Goal: Task Accomplishment & Management: Use online tool/utility

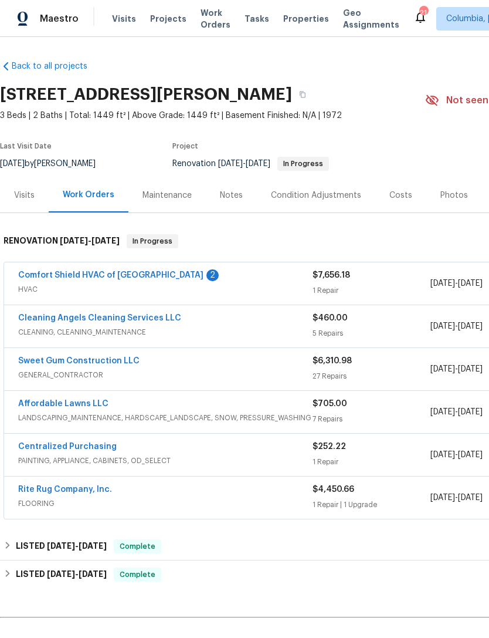
click at [86, 275] on link "Comfort Shield HVAC of [GEOGRAPHIC_DATA]" at bounding box center [110, 275] width 185 height 8
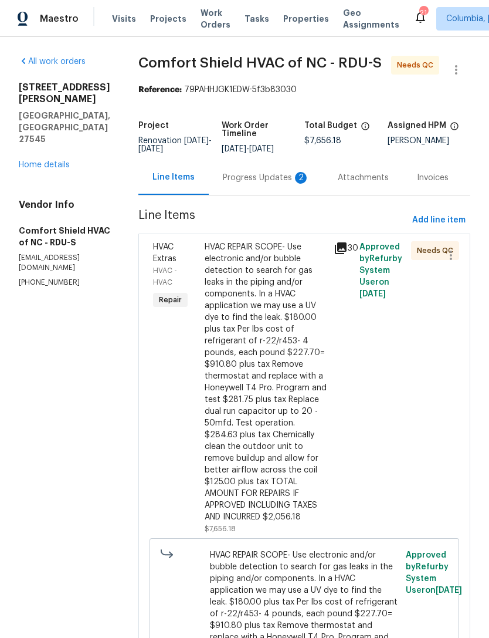
click at [263, 184] on div "Progress Updates 2" at bounding box center [266, 178] width 87 height 12
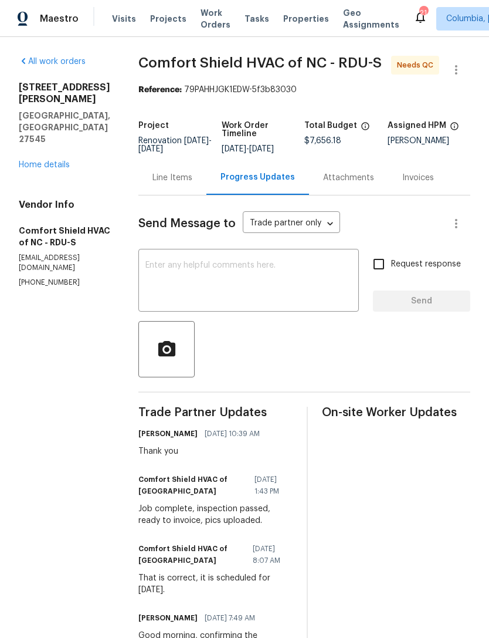
click at [192, 184] on div "Line Items" at bounding box center [173, 178] width 40 height 12
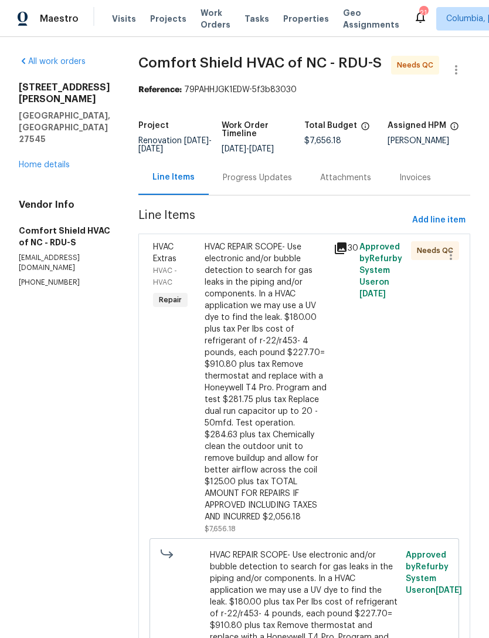
click at [285, 367] on div "HVAC REPAIR SCOPE- Use electronic and/or bubble detection to search for gas lea…" at bounding box center [266, 382] width 122 height 282
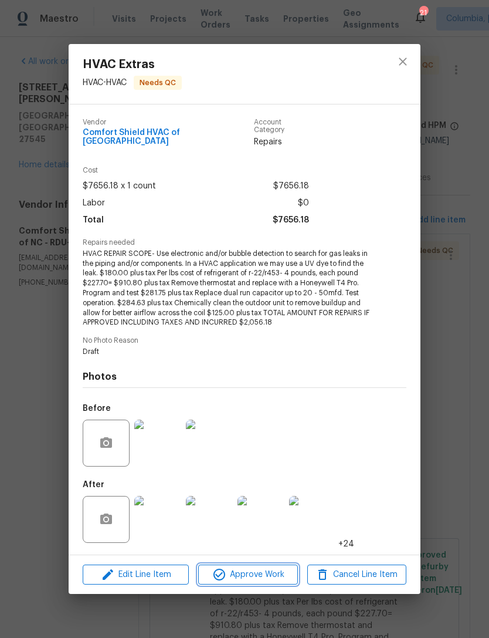
click at [255, 573] on span "Approve Work" at bounding box center [248, 574] width 92 height 15
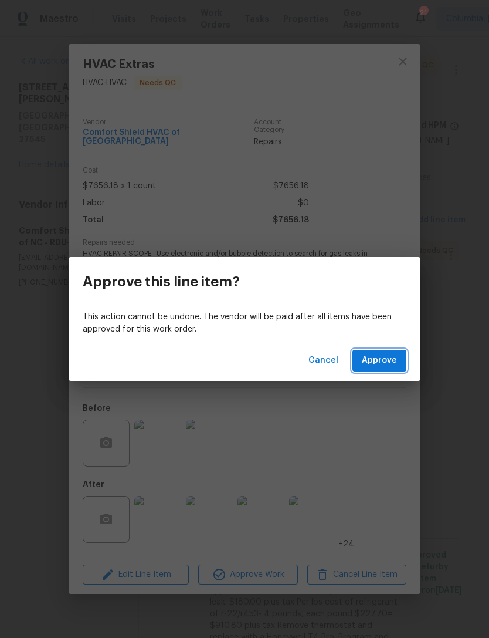
click at [385, 360] on span "Approve" at bounding box center [379, 360] width 35 height 15
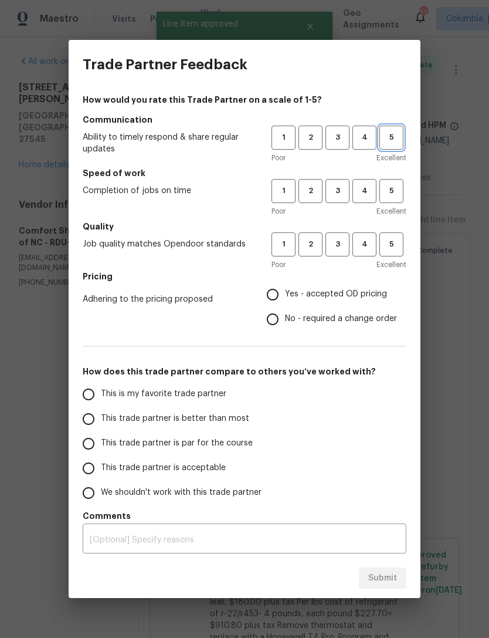
click at [400, 144] on span "5" at bounding box center [392, 137] width 22 height 13
click at [402, 187] on span "5" at bounding box center [392, 190] width 22 height 13
click at [397, 246] on span "5" at bounding box center [392, 244] width 22 height 13
click at [279, 293] on input "Yes - accepted OD pricing" at bounding box center [273, 294] width 25 height 25
radio input "true"
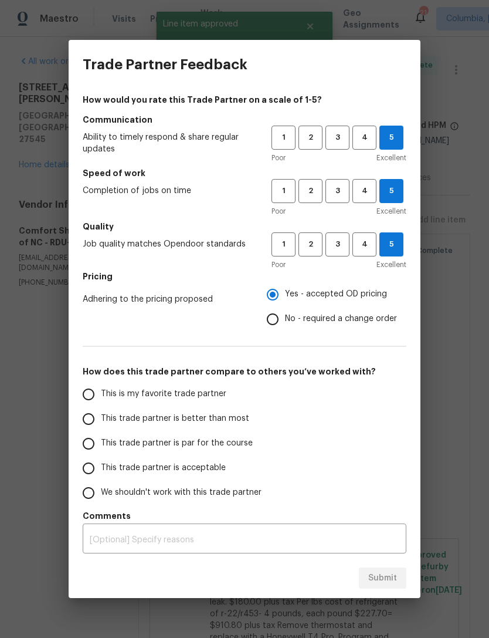
click at [125, 392] on span "This is my favorite trade partner" at bounding box center [164, 394] width 126 height 12
click at [101, 392] on input "This is my favorite trade partner" at bounding box center [88, 394] width 25 height 25
click at [380, 576] on span "Submit" at bounding box center [382, 578] width 29 height 15
radio input "true"
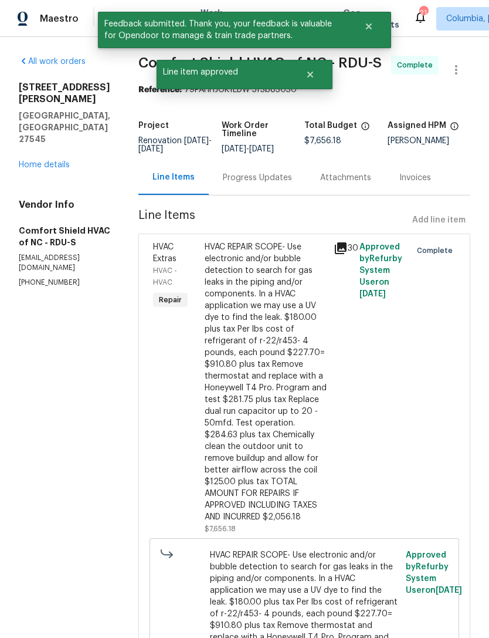
click at [62, 161] on link "Home details" at bounding box center [44, 165] width 51 height 8
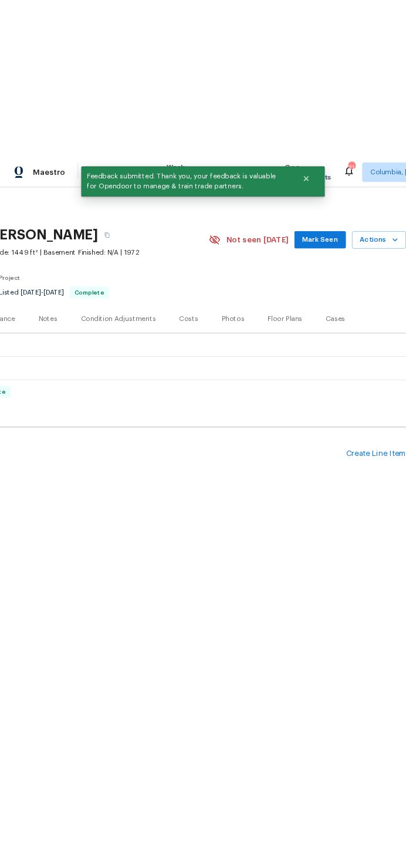
scroll to position [0, 174]
